Goal: Information Seeking & Learning: Learn about a topic

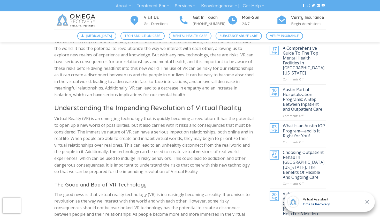
scroll to position [181, 0]
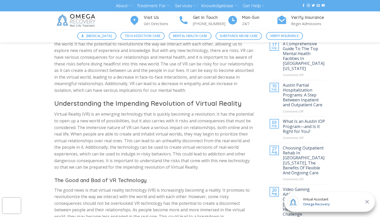
click at [129, 146] on p "Virtual Reality (VR) is an emerging technology that is quickly becoming a revol…" at bounding box center [154, 140] width 200 height 59
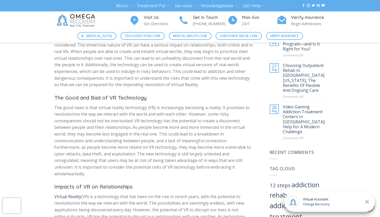
scroll to position [264, 0]
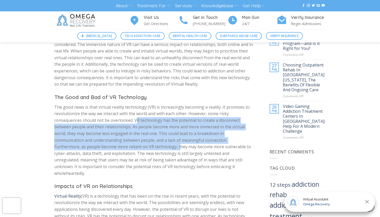
drag, startPoint x: 137, startPoint y: 115, endPoint x: 153, endPoint y: 142, distance: 30.8
click at [153, 142] on p "The good news is that virtual reality technology (VR) is increasingly becoming …" at bounding box center [154, 140] width 200 height 73
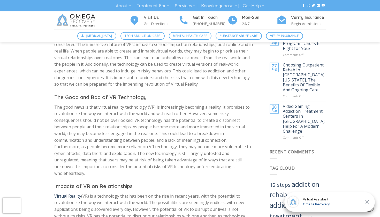
click at [162, 161] on p "The good news is that virtual reality technology (VR) is increasingly becoming …" at bounding box center [154, 140] width 200 height 73
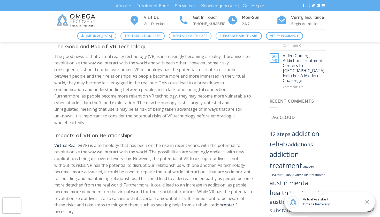
scroll to position [316, 0]
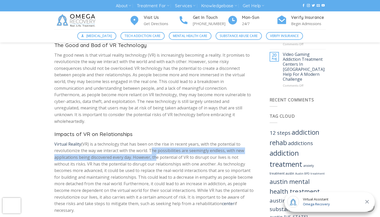
drag, startPoint x: 149, startPoint y: 135, endPoint x: 153, endPoint y: 145, distance: 11.2
click at [153, 145] on p "Virtual Reality (VR) is a technology that has been on the rise in recent years,…" at bounding box center [154, 177] width 200 height 73
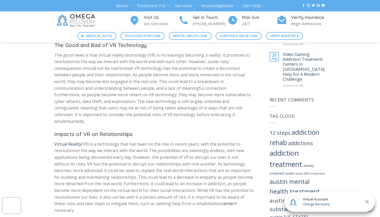
click at [152, 144] on p "Virtual Reality (VR) is a technology that has been on the rise in recent years,…" at bounding box center [154, 177] width 200 height 73
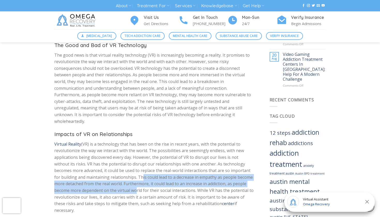
drag, startPoint x: 132, startPoint y: 167, endPoint x: 135, endPoint y: 180, distance: 13.8
click at [135, 180] on p "Virtual Reality (VR) is a technology that has been on the rise in recent years,…" at bounding box center [154, 177] width 200 height 73
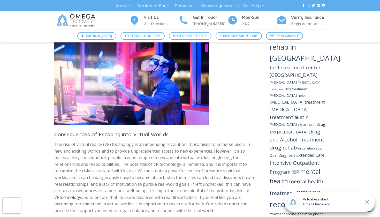
scroll to position [515, 0]
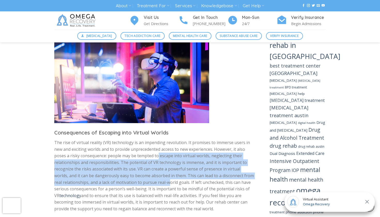
drag, startPoint x: 158, startPoint y: 138, endPoint x: 159, endPoint y: 160, distance: 22.2
click at [159, 160] on p "The rise of virtual reality (VR) technology is an impending revolution. It prom…" at bounding box center [154, 175] width 200 height 73
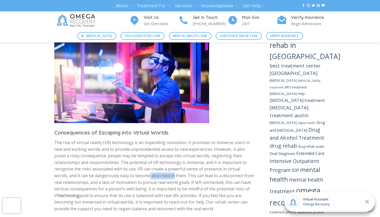
drag, startPoint x: 135, startPoint y: 152, endPoint x: 160, endPoint y: 156, distance: 24.8
click at [160, 156] on p "The rise of virtual reality (VR) technology is an impending revolution. It prom…" at bounding box center [154, 175] width 200 height 73
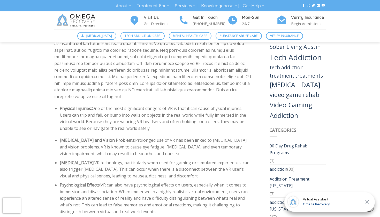
scroll to position [724, 0]
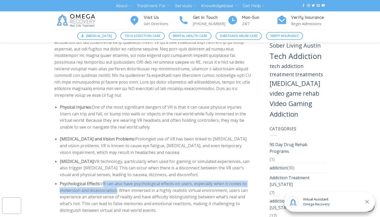
drag, startPoint x: 107, startPoint y: 153, endPoint x: 115, endPoint y: 157, distance: 8.5
click at [115, 180] on li "Psychological Effects: VR can also have psychological effects on users, especia…" at bounding box center [157, 196] width 194 height 33
click at [114, 180] on li "Psychological Effects: VR can also have psychological effects on users, especia…" at bounding box center [157, 196] width 194 height 33
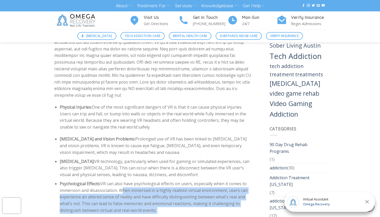
drag, startPoint x: 121, startPoint y: 160, endPoint x: 136, endPoint y: 184, distance: 27.8
click at [136, 184] on ul "[MEDICAL_DATA] and Vision Problems: Prolonged use of VR has been linked to [MED…" at bounding box center [154, 186] width 200 height 100
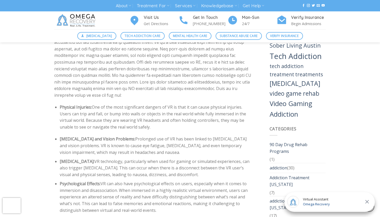
click at [136, 184] on ul "[MEDICAL_DATA] and Vision Problems: Prolonged use of VR has been linked to [MED…" at bounding box center [154, 186] width 200 height 100
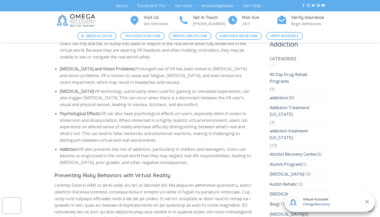
scroll to position [793, 0]
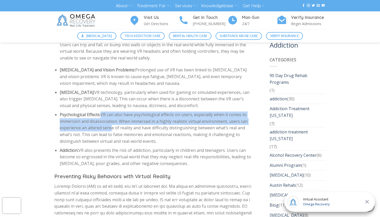
drag, startPoint x: 106, startPoint y: 84, endPoint x: 110, endPoint y: 96, distance: 13.2
click at [110, 111] on li "Psychological Effects: VR can also have psychological effects on users, especia…" at bounding box center [157, 127] width 194 height 33
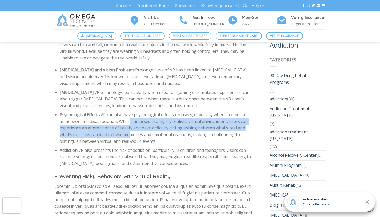
drag, startPoint x: 127, startPoint y: 91, endPoint x: 126, endPoint y: 102, distance: 11.2
click at [126, 111] on li "Psychological Effects: VR can also have psychological effects on users, especia…" at bounding box center [157, 127] width 194 height 33
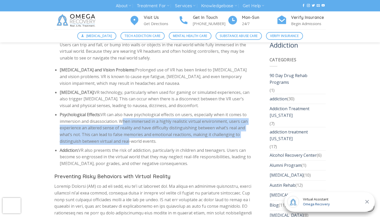
drag, startPoint x: 119, startPoint y: 91, endPoint x: 127, endPoint y: 107, distance: 18.1
click at [127, 111] on li "Psychological Effects: VR can also have psychological effects on users, especia…" at bounding box center [157, 127] width 194 height 33
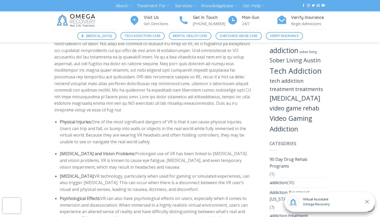
scroll to position [718, 0]
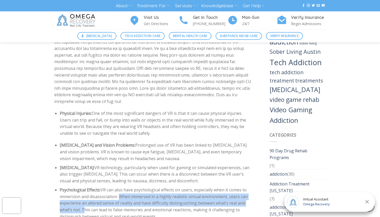
drag, startPoint x: 119, startPoint y: 165, endPoint x: 81, endPoint y: 176, distance: 38.8
click at [81, 187] on li "Psychological Effects: VR can also have psychological effects on users, especia…" at bounding box center [157, 203] width 194 height 33
copy li "When immersed in a highly realistic virtual environment, users can experience a…"
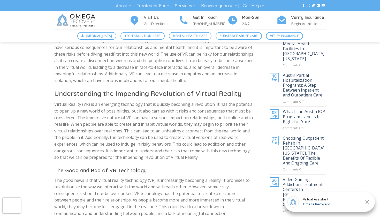
scroll to position [188, 0]
